Goal: Information Seeking & Learning: Compare options

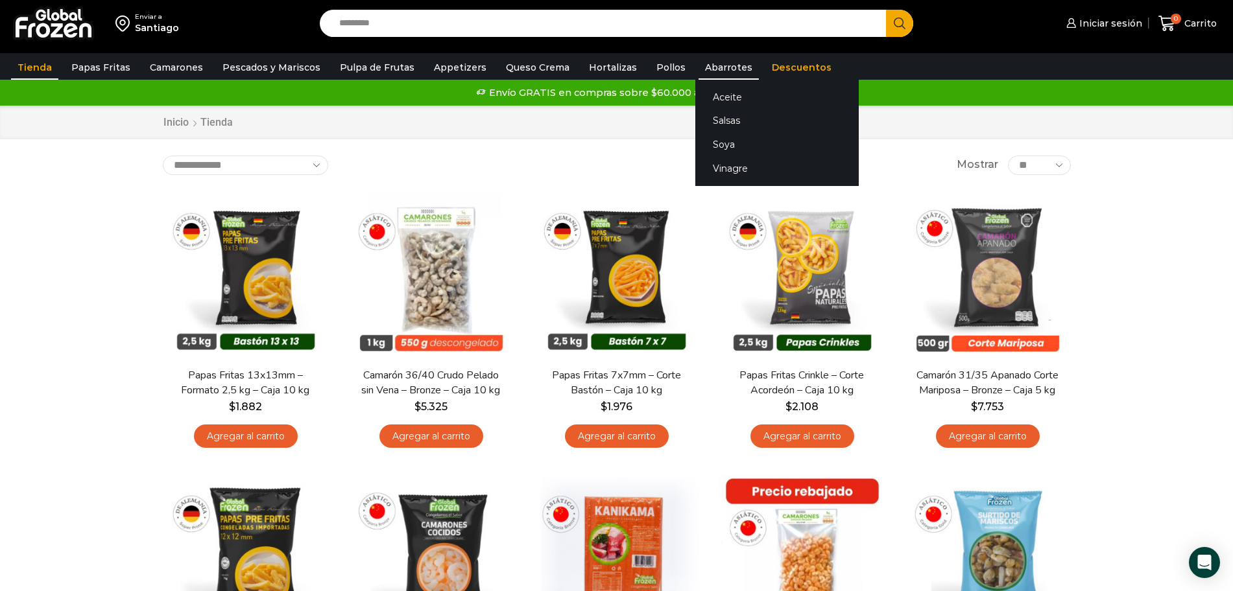
click at [700, 64] on link "Abarrotes" at bounding box center [728, 67] width 60 height 25
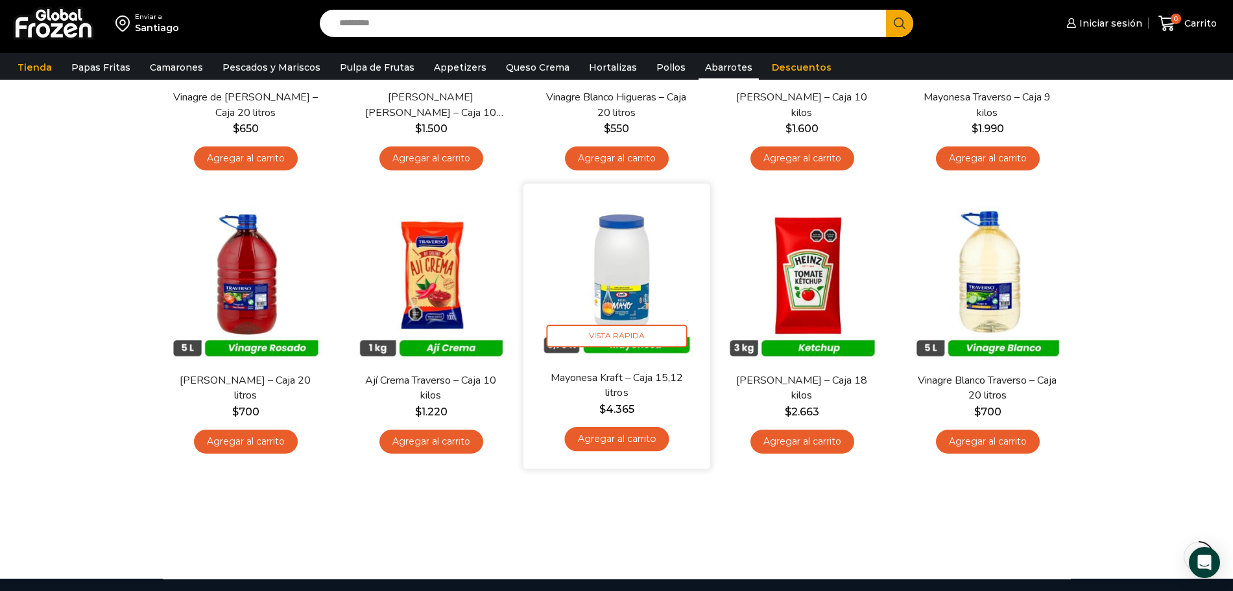
scroll to position [648, 0]
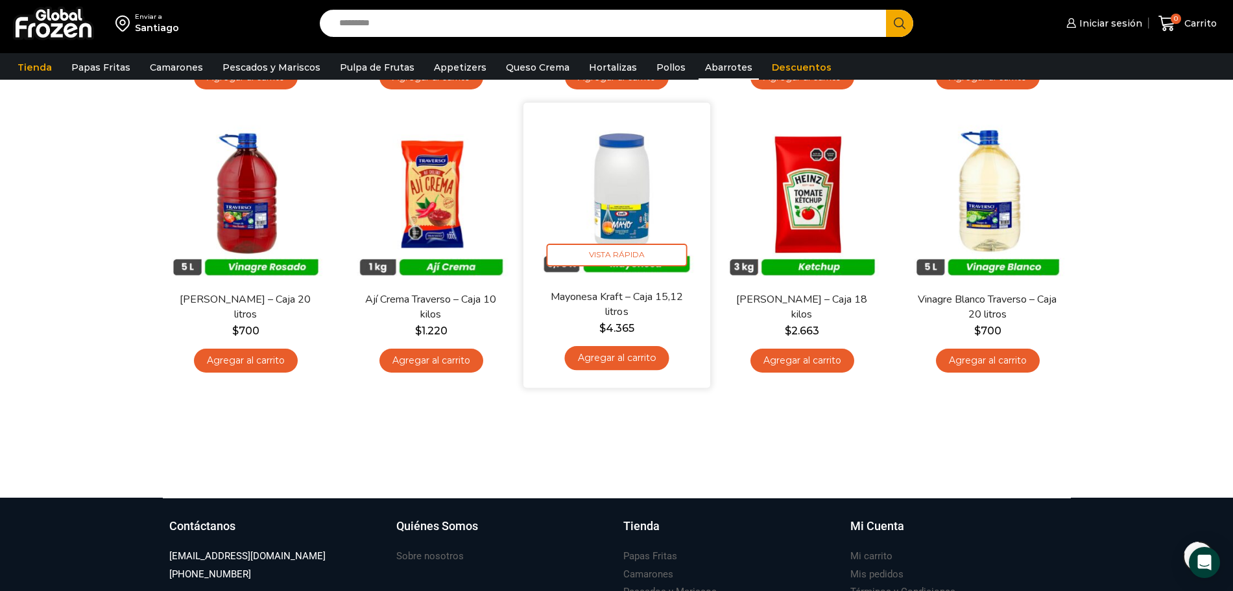
click at [641, 205] on img at bounding box center [616, 196] width 167 height 167
click at [651, 247] on span "Vista Rápida" at bounding box center [616, 255] width 141 height 23
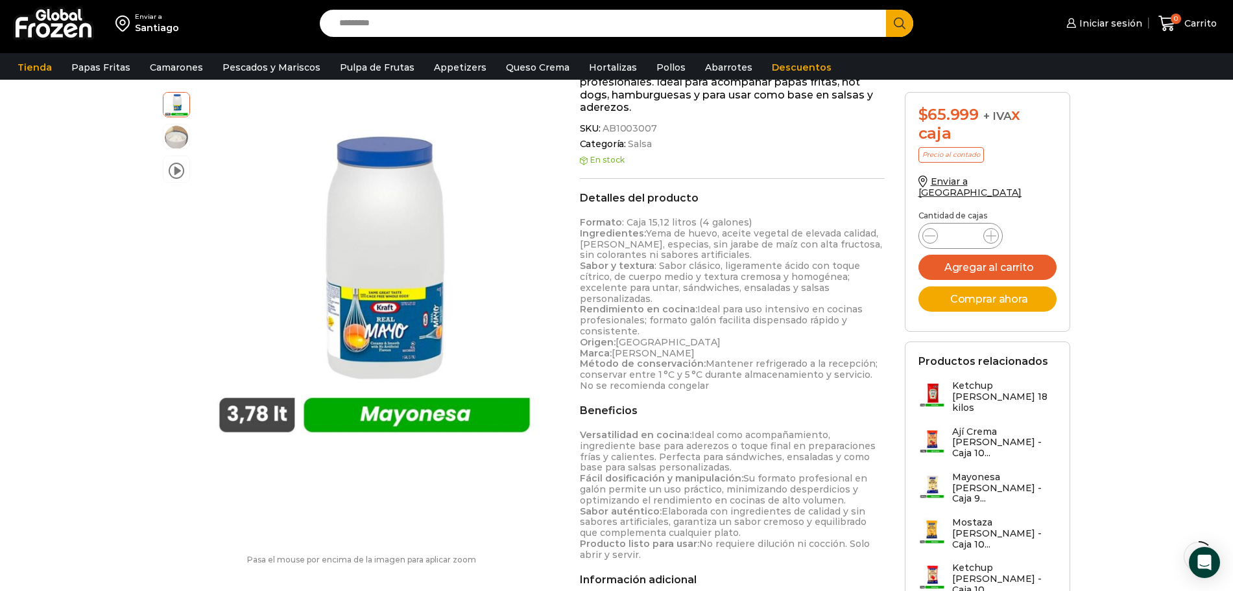
scroll to position [1, 0]
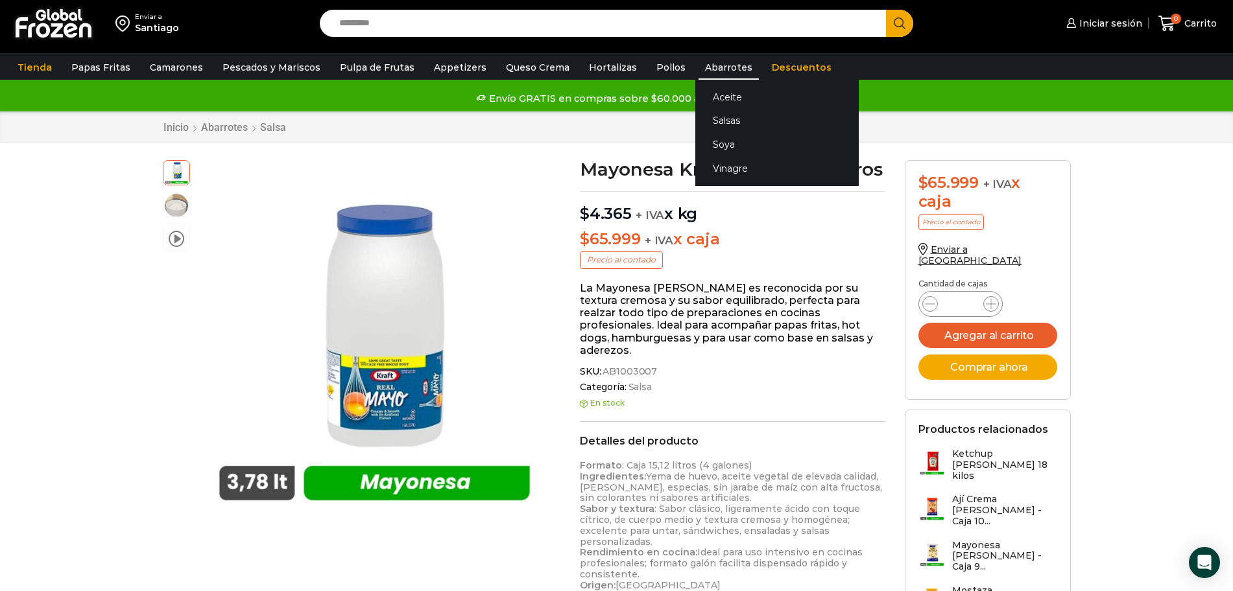
click at [723, 76] on link "Abarrotes" at bounding box center [728, 67] width 60 height 25
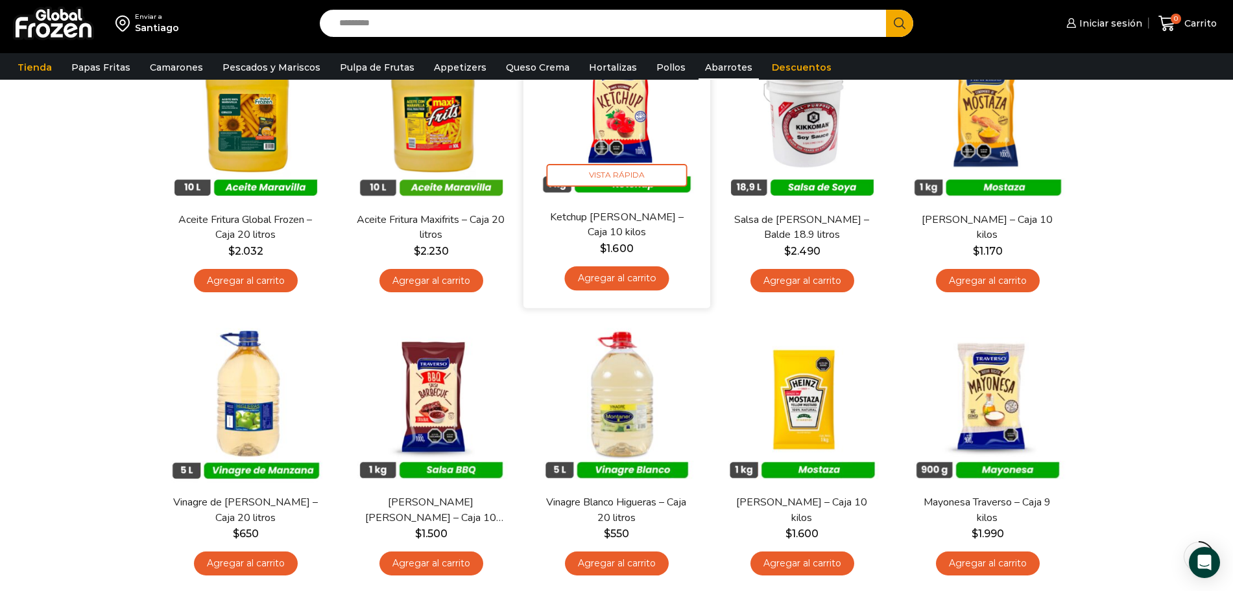
scroll to position [243, 0]
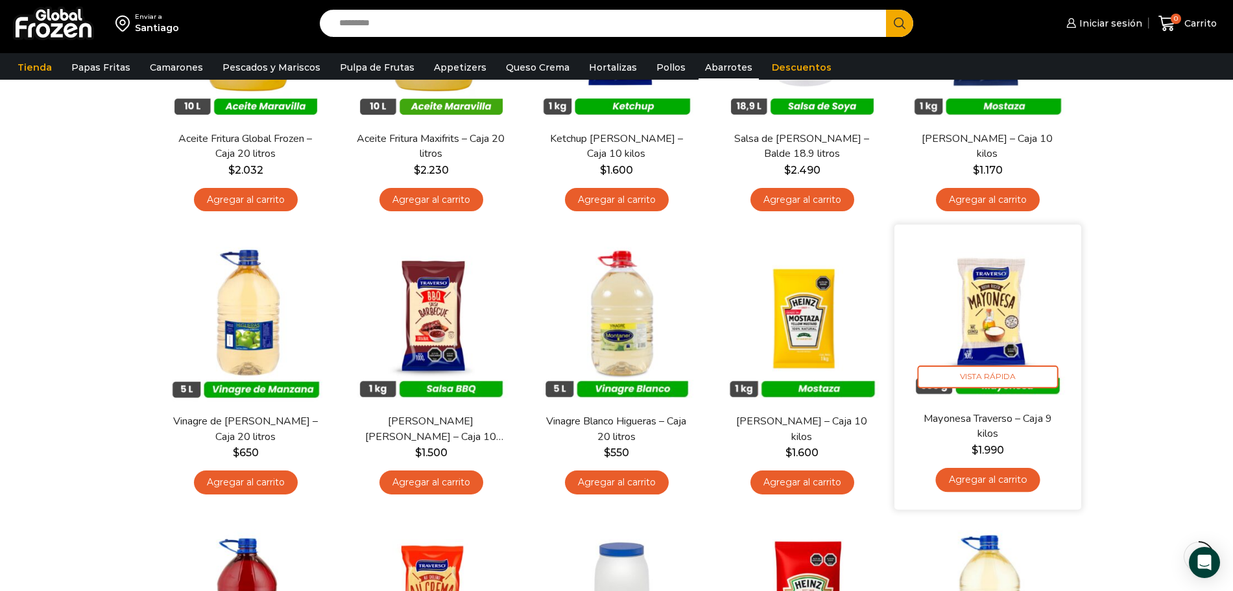
click at [1005, 331] on img at bounding box center [987, 318] width 167 height 167
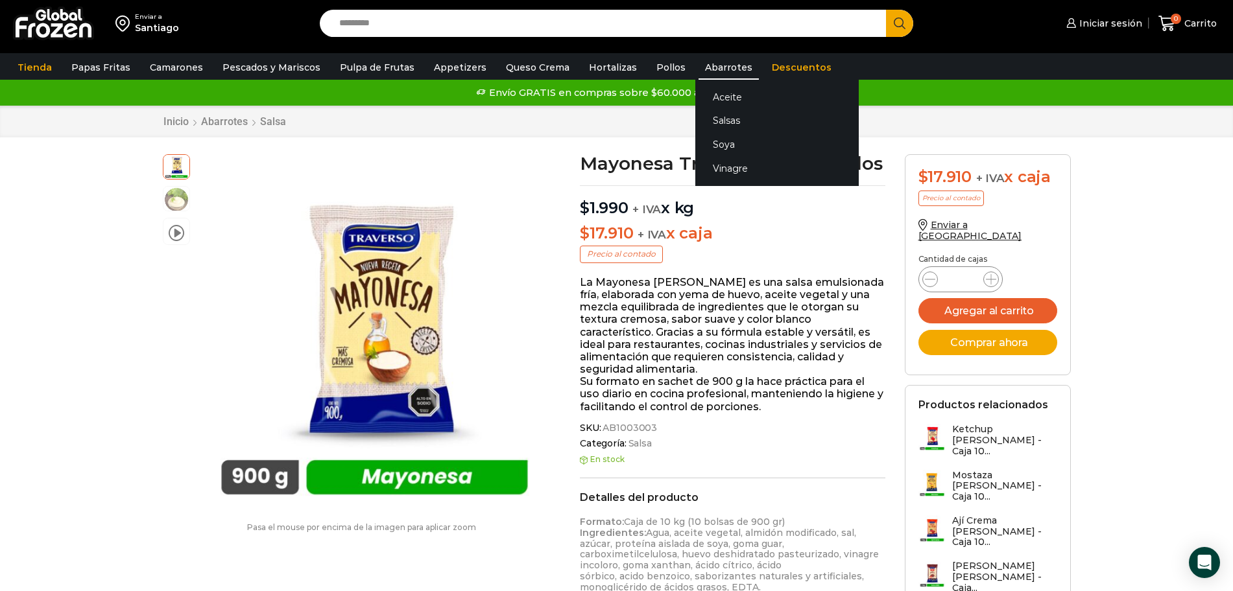
click at [731, 69] on link "Abarrotes" at bounding box center [728, 67] width 60 height 25
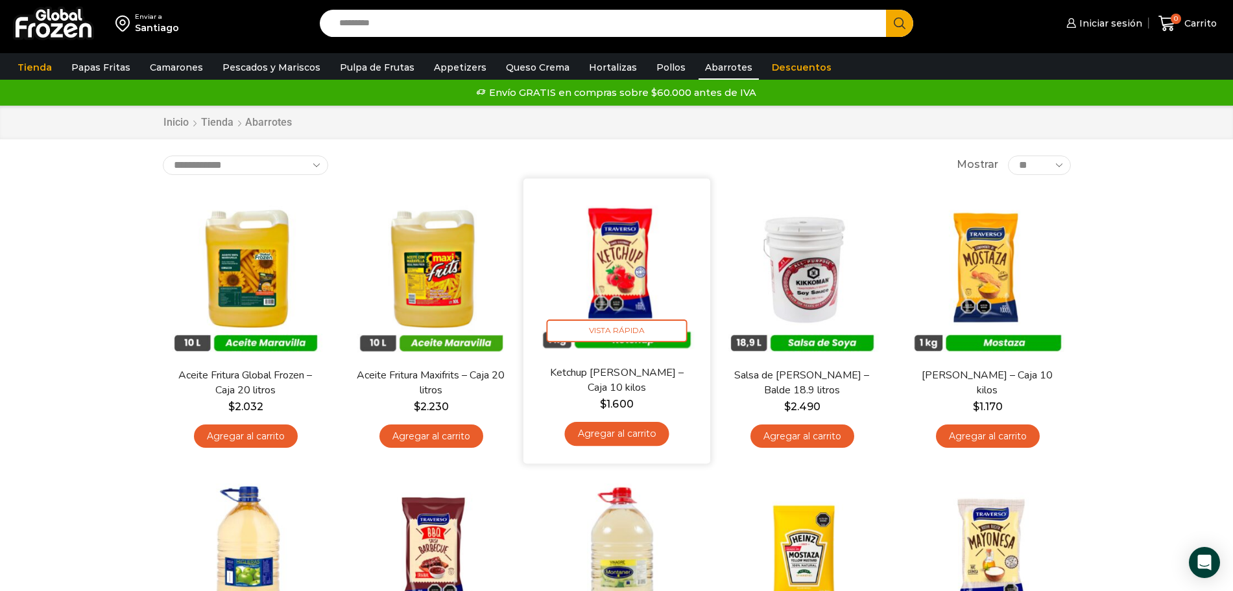
click at [659, 270] on img at bounding box center [616, 271] width 167 height 167
click at [632, 274] on img at bounding box center [616, 271] width 167 height 167
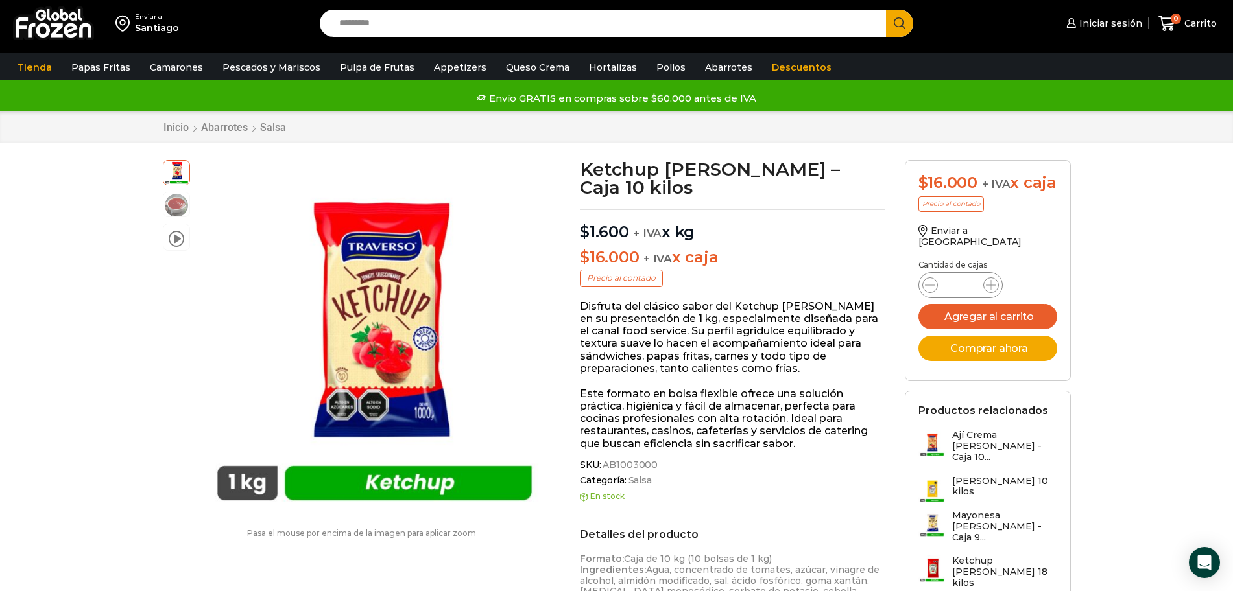
scroll to position [82, 0]
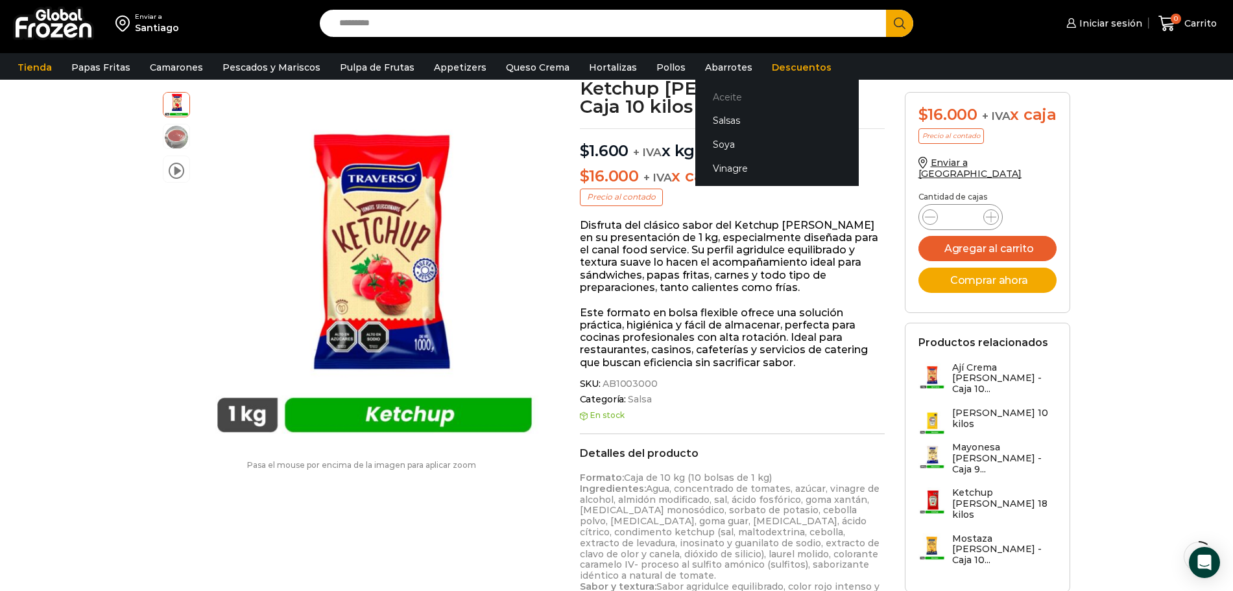
click at [697, 97] on link "Aceite" at bounding box center [776, 97] width 163 height 24
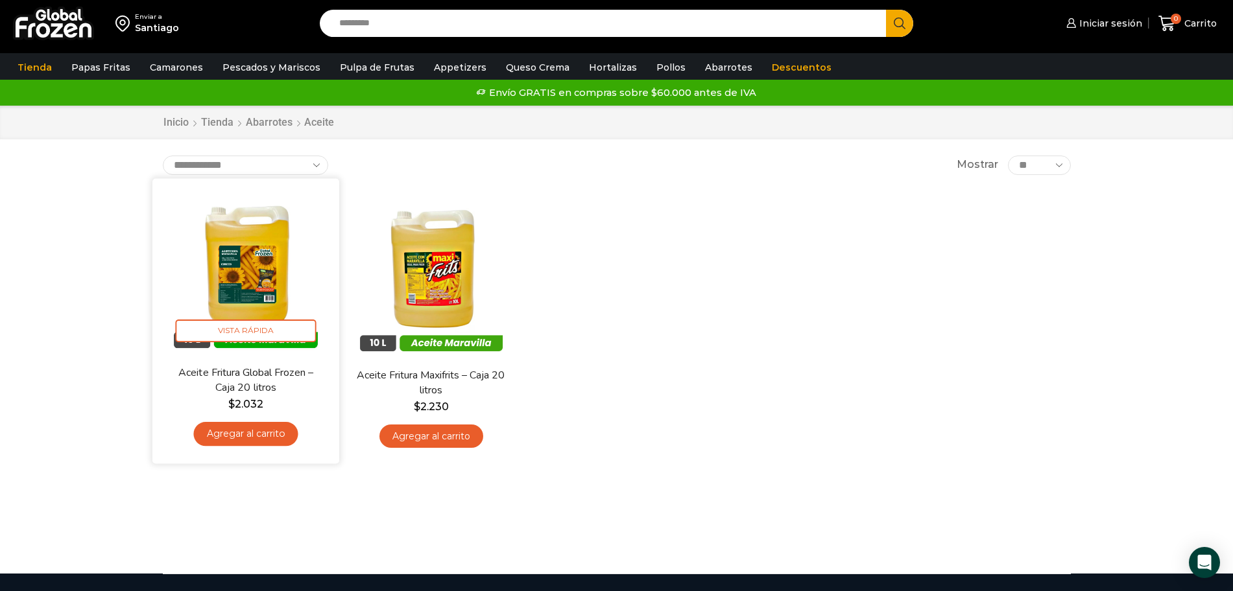
click at [222, 296] on img at bounding box center [245, 271] width 167 height 167
click at [260, 268] on img at bounding box center [245, 271] width 167 height 167
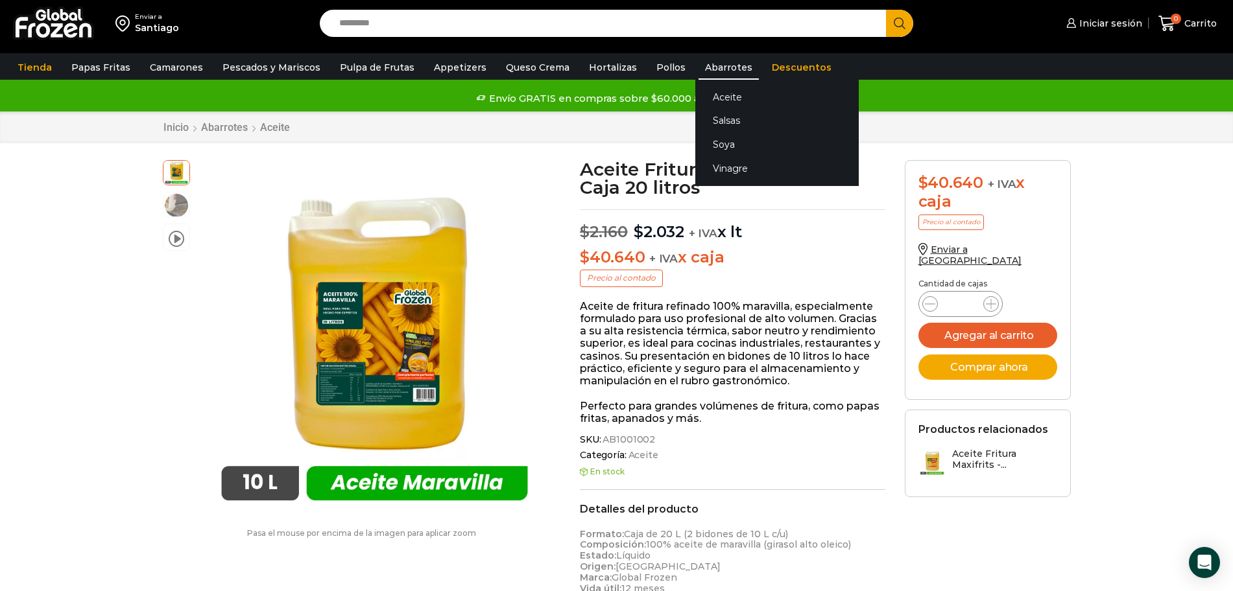
click at [709, 69] on link "Abarrotes" at bounding box center [728, 67] width 60 height 25
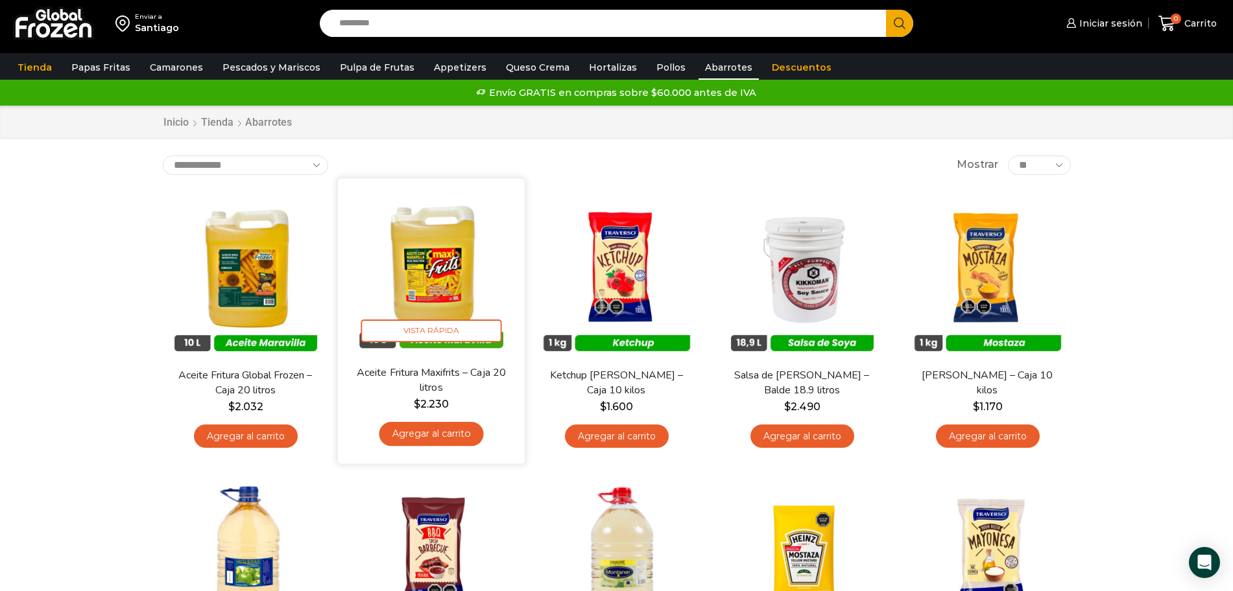
click at [427, 269] on img at bounding box center [431, 271] width 167 height 167
click at [438, 318] on img at bounding box center [431, 271] width 167 height 167
click at [438, 302] on img at bounding box center [431, 271] width 167 height 167
